Goal: Information Seeking & Learning: Find specific fact

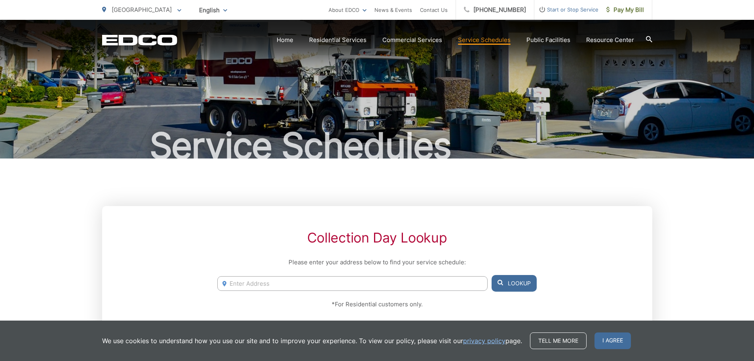
click at [245, 277] on input "Enter Address" at bounding box center [352, 283] width 270 height 15
type input "3129 1st ave san diego"
click at [516, 285] on button "Lookup" at bounding box center [514, 283] width 45 height 17
click at [491, 40] on link "Service Schedules" at bounding box center [484, 40] width 53 height 10
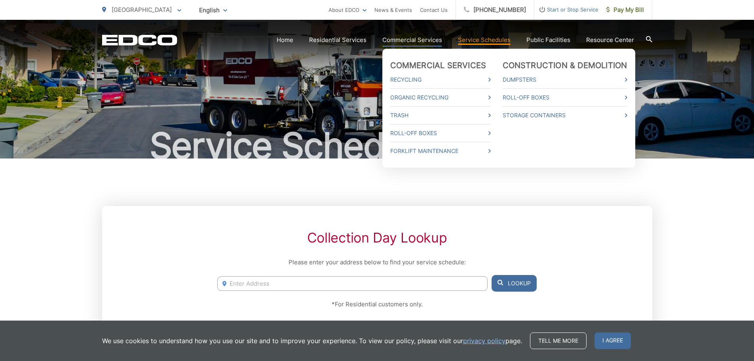
click at [412, 37] on link "Commercial Services" at bounding box center [413, 40] width 60 height 10
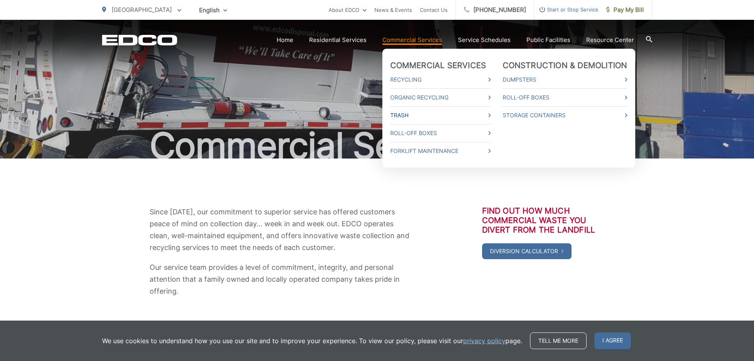
click at [418, 117] on link "Trash" at bounding box center [440, 115] width 101 height 10
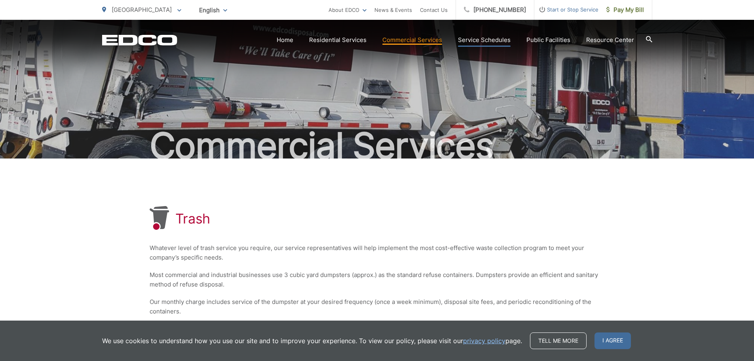
click at [493, 38] on link "Service Schedules" at bounding box center [484, 40] width 53 height 10
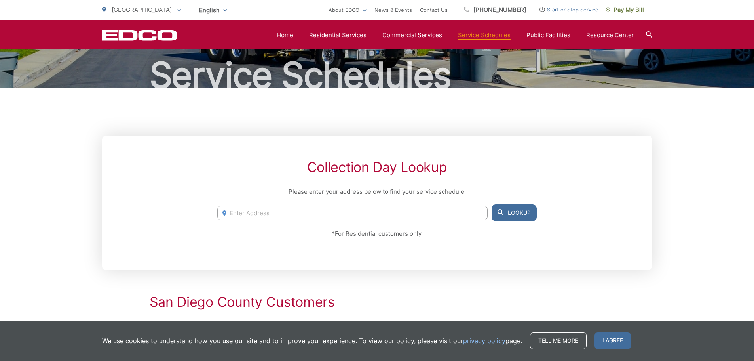
scroll to position [58, 0]
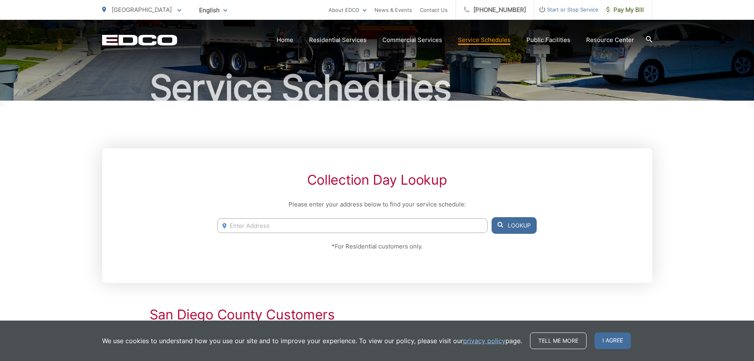
click at [268, 229] on input "Enter Address" at bounding box center [352, 225] width 270 height 15
click at [225, 226] on icon at bounding box center [225, 226] width 4 height 6
click at [240, 225] on input "Enter Address" at bounding box center [352, 225] width 270 height 15
click at [504, 227] on button "Lookup" at bounding box center [514, 225] width 45 height 17
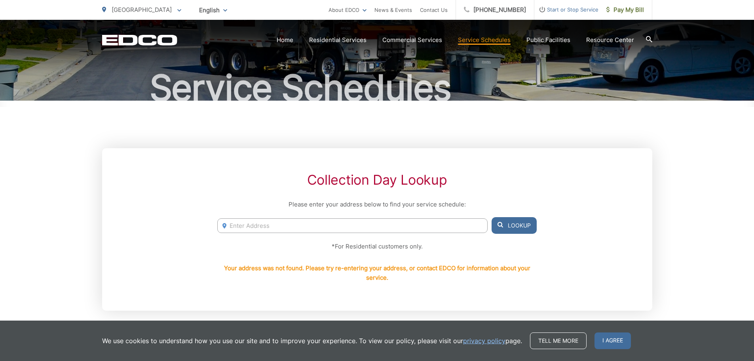
click at [255, 225] on input "Enter Address" at bounding box center [352, 225] width 270 height 15
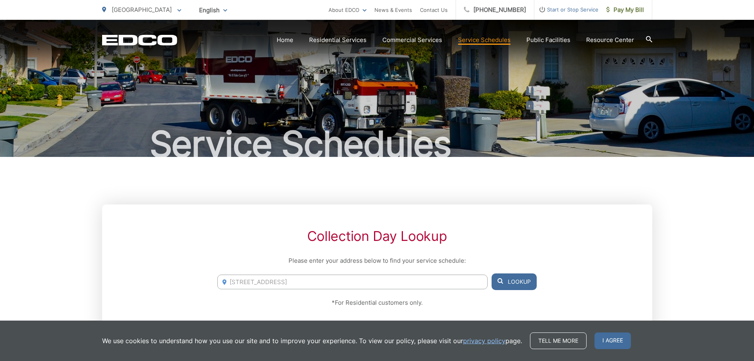
scroll to position [0, 0]
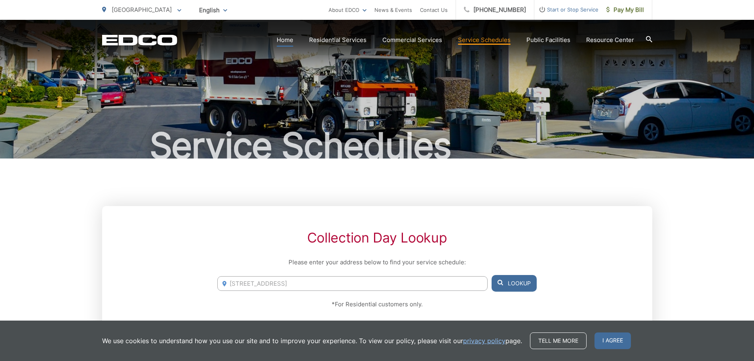
type input "3125 1st ave"
click at [290, 36] on link "Home" at bounding box center [285, 40] width 17 height 10
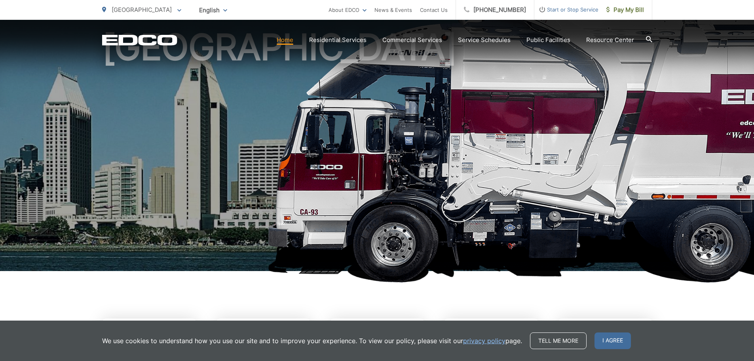
scroll to position [79, 0]
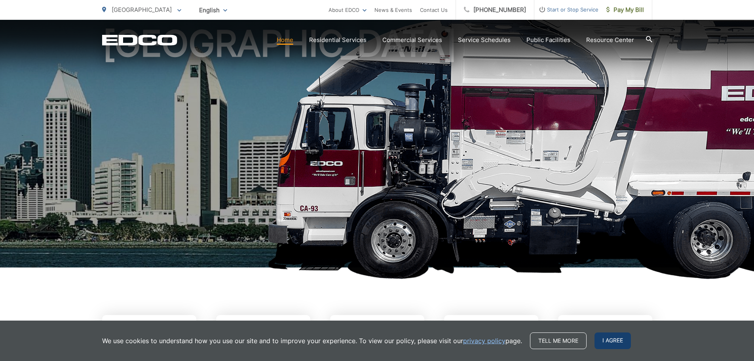
click at [615, 341] on span "I agree" at bounding box center [613, 340] width 36 height 17
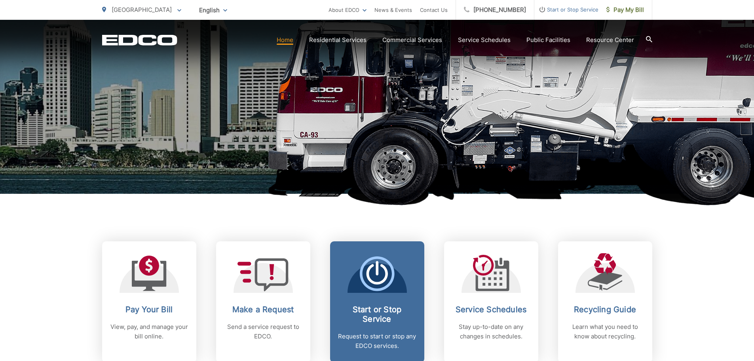
scroll to position [277, 0]
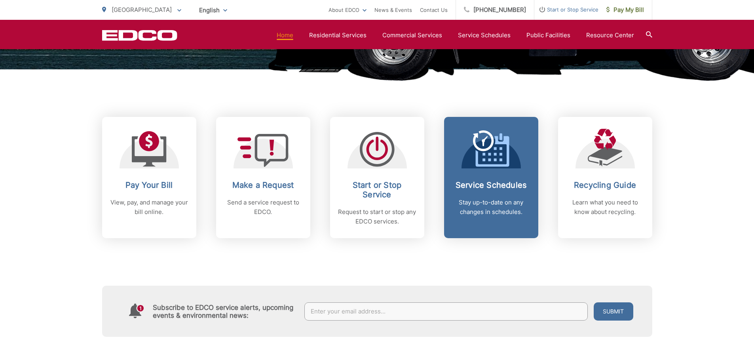
click at [498, 185] on h2 "Service Schedules" at bounding box center [491, 185] width 78 height 10
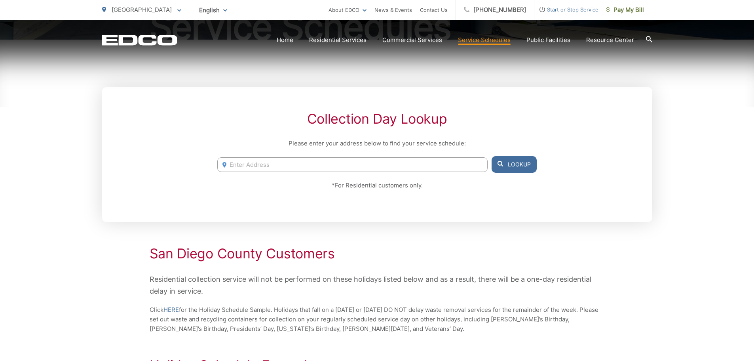
scroll to position [238, 0]
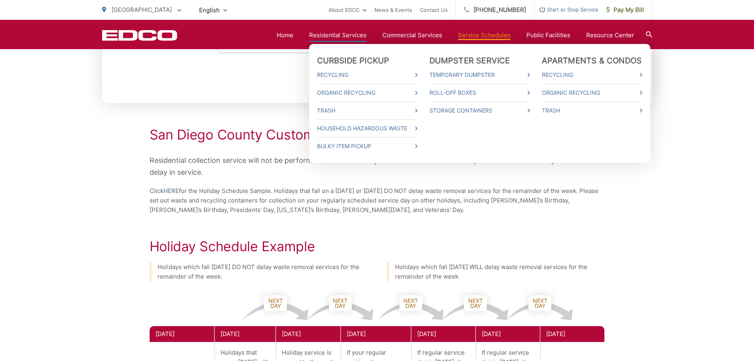
click at [341, 35] on link "Residential Services" at bounding box center [337, 35] width 57 height 10
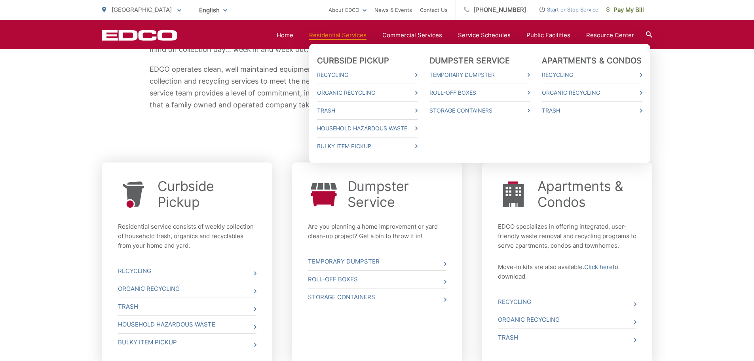
scroll to position [238, 0]
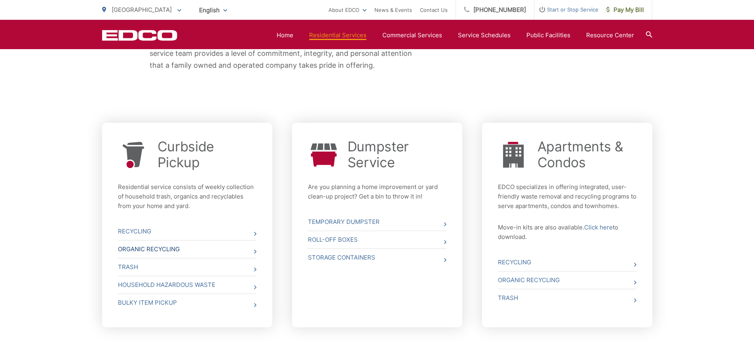
click at [162, 247] on link "Organic Recycling" at bounding box center [187, 248] width 139 height 17
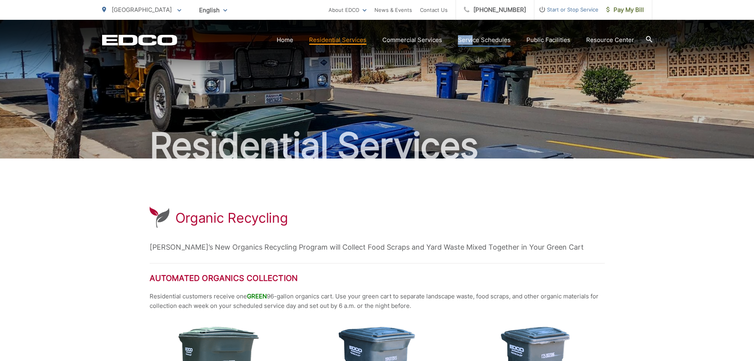
click at [475, 37] on section "Home Residential Services Curbside Pickup Recycling Organic Recycling Trash Hou…" at bounding box center [414, 39] width 475 height 15
click at [474, 37] on link "Service Schedules" at bounding box center [484, 40] width 53 height 10
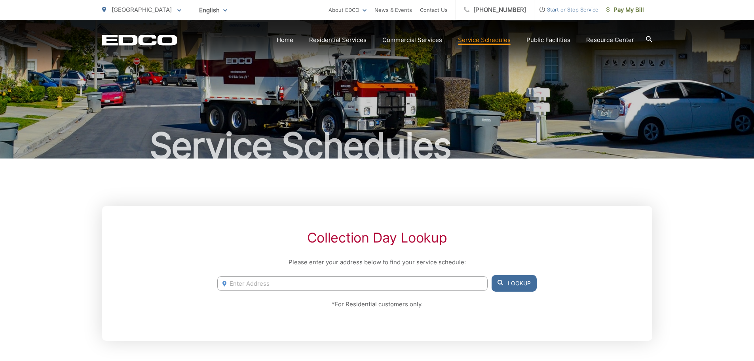
click at [305, 276] on input "Enter Address" at bounding box center [352, 283] width 270 height 15
click at [225, 283] on icon at bounding box center [225, 284] width 4 height 6
click at [248, 284] on input "Enter Address" at bounding box center [352, 283] width 270 height 15
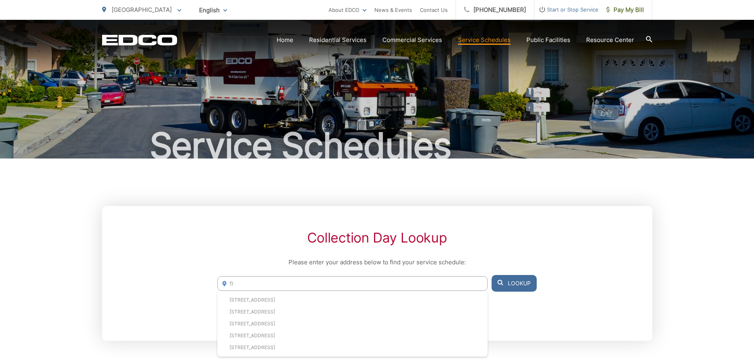
type input "f"
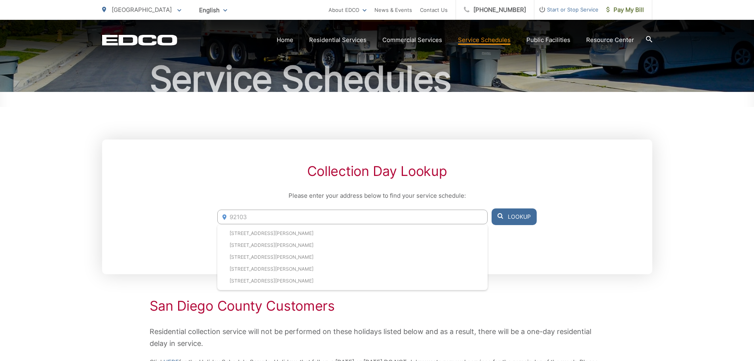
scroll to position [79, 0]
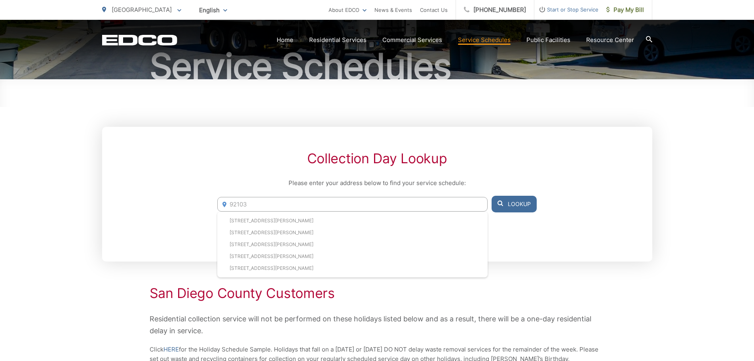
click at [275, 200] on input "92103" at bounding box center [352, 204] width 270 height 15
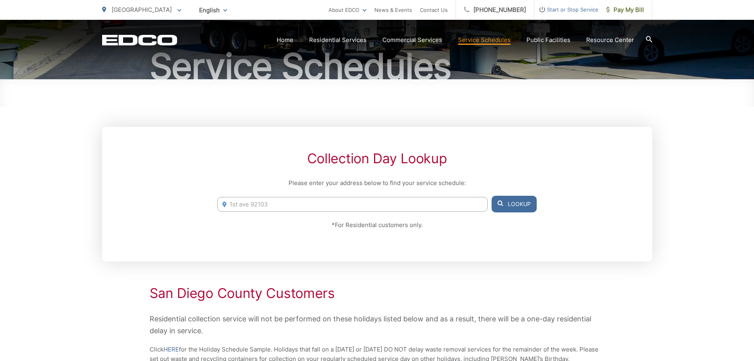
type input "1st ave 92103"
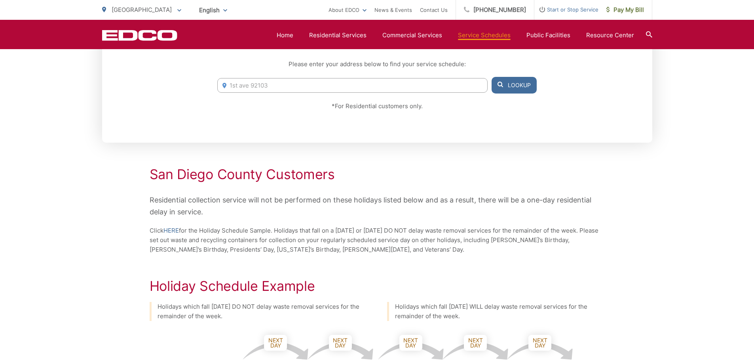
scroll to position [0, 0]
